Goal: Transaction & Acquisition: Purchase product/service

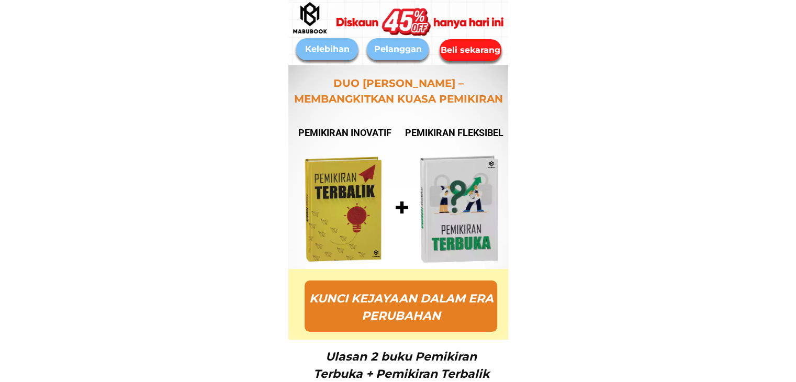
click at [477, 48] on div "Beli sekarang" at bounding box center [470, 49] width 65 height 13
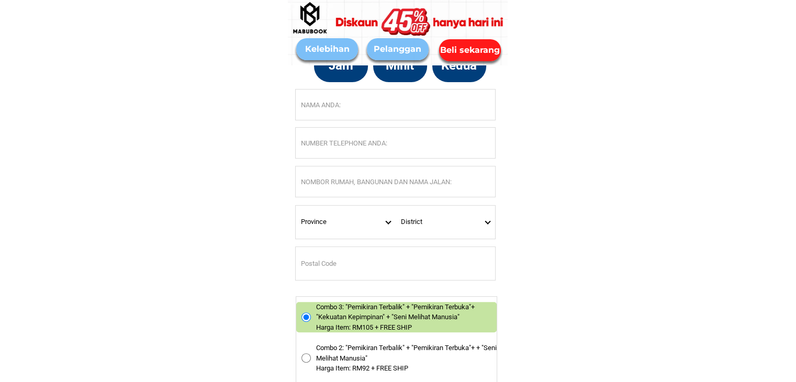
scroll to position [4360, 0]
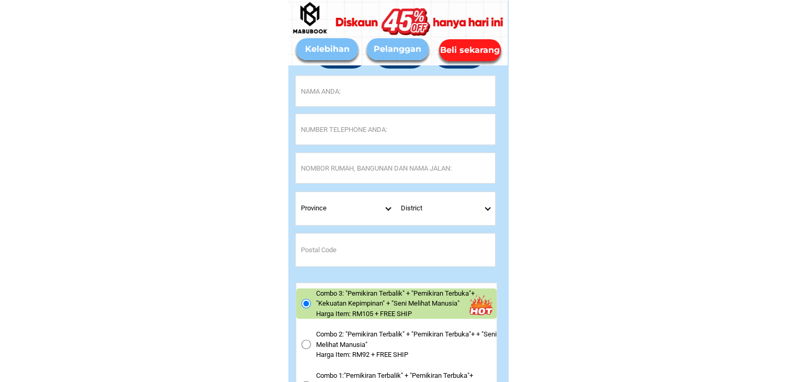
click at [371, 95] on input "Input full_name" at bounding box center [395, 91] width 199 height 30
paste input "[PERSON_NAME]"
type input "[PERSON_NAME]"
click at [309, 125] on input "Input phone_number" at bounding box center [395, 129] width 199 height 30
paste input "0198150891"
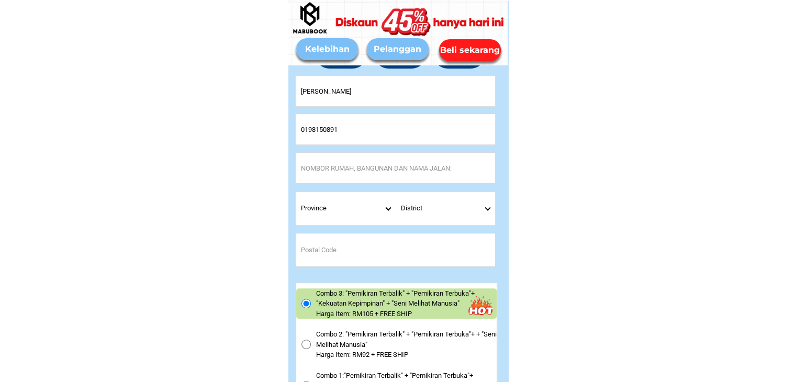
type input "0198150891"
click at [322, 172] on input "Input address" at bounding box center [395, 168] width 199 height 30
paste input "[STREET_ADDRESS]"
type input "[STREET_ADDRESS]"
click at [381, 209] on select "Province [GEOGRAPHIC_DATA] [GEOGRAPHIC_DATA] [GEOGRAPHIC_DATA] [GEOGRAPHIC_DATA…" at bounding box center [346, 208] width 100 height 33
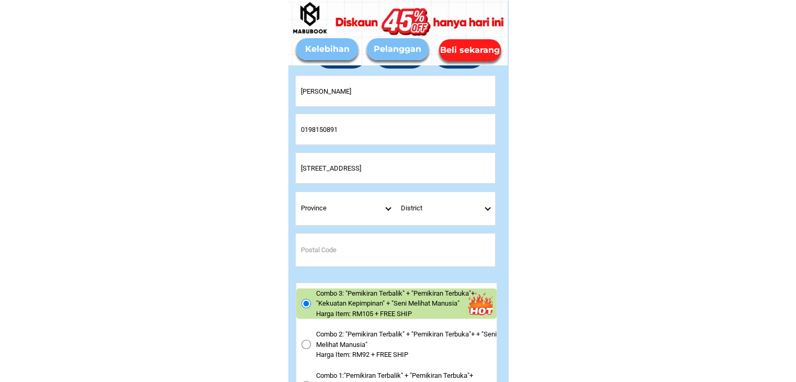
select select "60_R3879784"
click at [296, 192] on select "Province [GEOGRAPHIC_DATA] [GEOGRAPHIC_DATA] [GEOGRAPHIC_DATA] [GEOGRAPHIC_DATA…" at bounding box center [346, 208] width 100 height 33
click at [488, 211] on select "District Asajaya [GEOGRAPHIC_DATA] BARAM [GEOGRAPHIC_DATA] [GEOGRAPHIC_DATA] Be…" at bounding box center [446, 208] width 100 height 33
click at [486, 207] on select "District Asajaya [GEOGRAPHIC_DATA] BARAM [GEOGRAPHIC_DATA] [GEOGRAPHIC_DATA] Be…" at bounding box center [446, 208] width 100 height 33
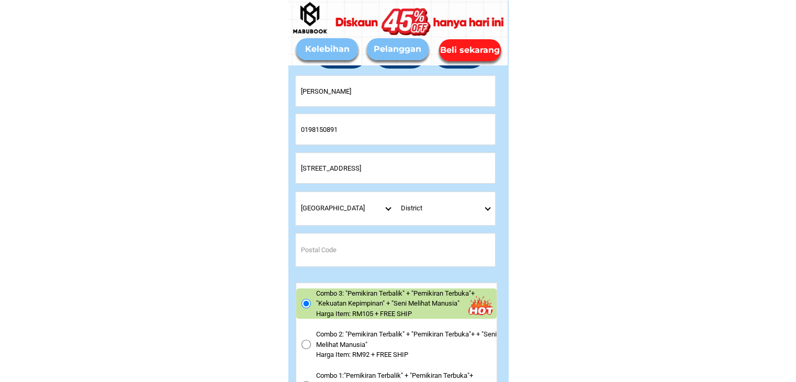
click at [333, 178] on input "[STREET_ADDRESS]" at bounding box center [395, 168] width 199 height 30
click at [413, 164] on input "[STREET_ADDRESS]" at bounding box center [395, 168] width 199 height 30
click at [487, 206] on select "District Asajaya [GEOGRAPHIC_DATA] BARAM [GEOGRAPHIC_DATA] [GEOGRAPHIC_DATA] Be…" at bounding box center [446, 208] width 100 height 33
click at [488, 213] on select "District Asajaya [GEOGRAPHIC_DATA] BARAM [GEOGRAPHIC_DATA] [GEOGRAPHIC_DATA] Be…" at bounding box center [446, 208] width 100 height 33
select select "60_R80017388"
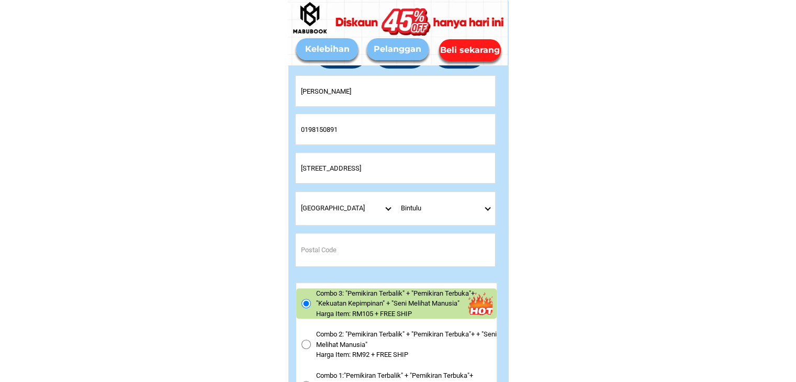
click at [396, 192] on select "District Asajaya [GEOGRAPHIC_DATA] BARAM [GEOGRAPHIC_DATA] [GEOGRAPHIC_DATA] Be…" at bounding box center [446, 208] width 100 height 33
click at [451, 209] on select "District Asajaya [GEOGRAPHIC_DATA] BARAM [GEOGRAPHIC_DATA] [GEOGRAPHIC_DATA] Be…" at bounding box center [446, 208] width 100 height 33
click at [396, 192] on select "District Asajaya [GEOGRAPHIC_DATA] BARAM [GEOGRAPHIC_DATA] [GEOGRAPHIC_DATA] Be…" at bounding box center [446, 208] width 100 height 33
click at [357, 239] on input "Input postal_code" at bounding box center [395, 249] width 199 height 33
type input "97000"
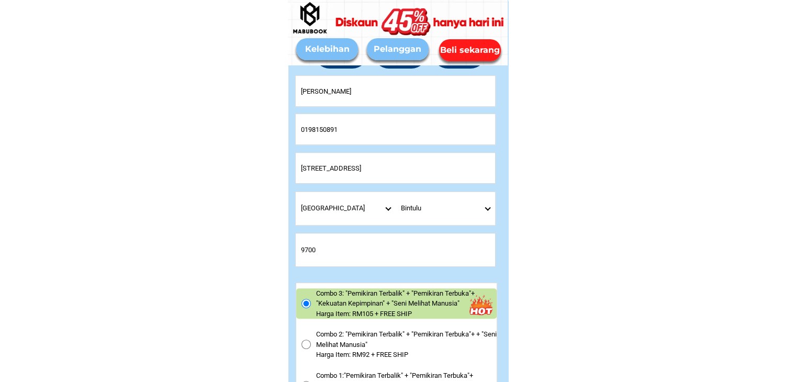
type input "97000"
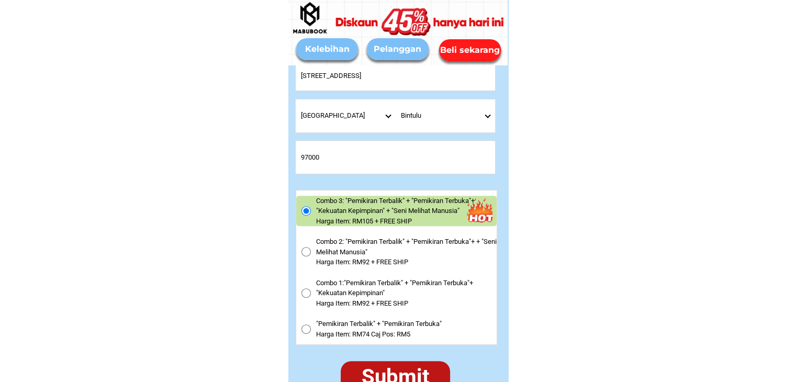
scroll to position [4465, 0]
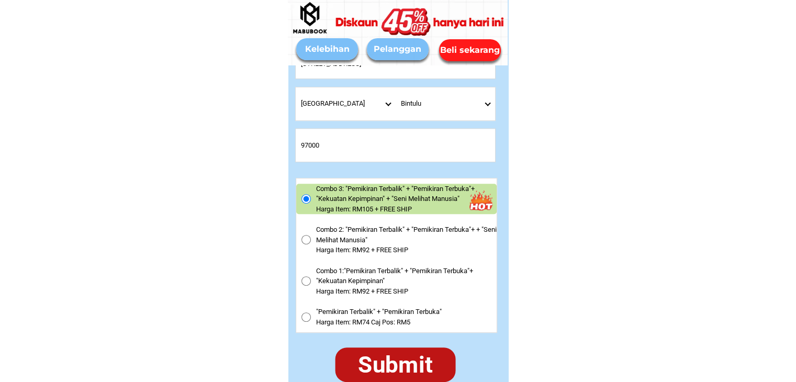
drag, startPoint x: 412, startPoint y: 364, endPoint x: 417, endPoint y: 368, distance: 6.7
click at [412, 364] on div "Submit" at bounding box center [395, 365] width 121 height 35
radio input "true"
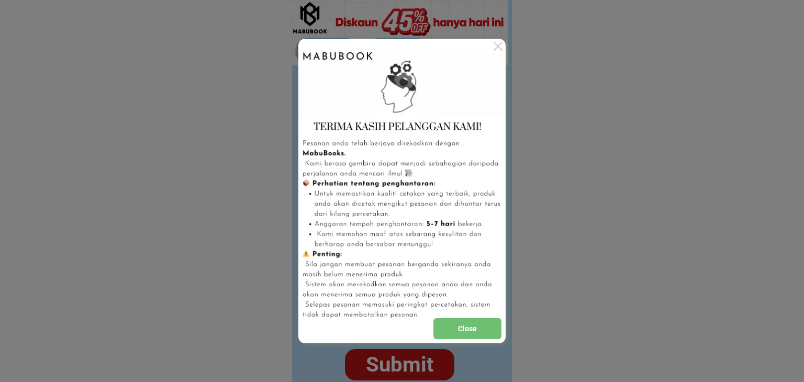
drag, startPoint x: 476, startPoint y: 337, endPoint x: 490, endPoint y: 341, distance: 14.7
click at [477, 338] on div "Close" at bounding box center [467, 328] width 68 height 21
